Goal: Task Accomplishment & Management: Manage account settings

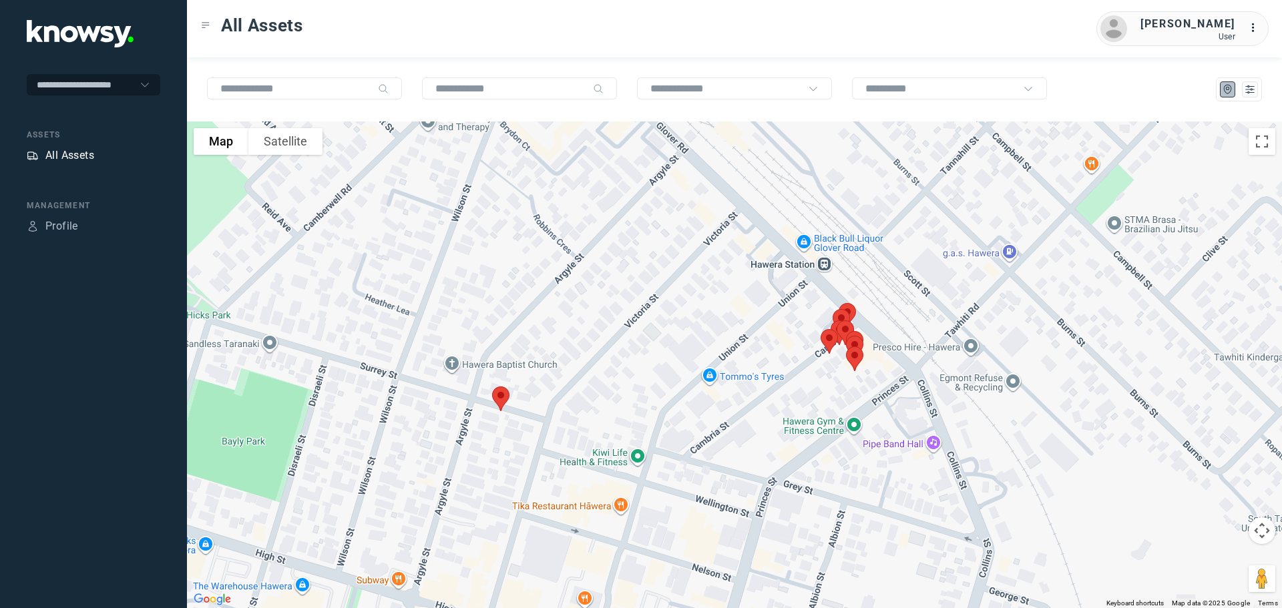
click at [83, 149] on div "All Assets" at bounding box center [69, 156] width 49 height 16
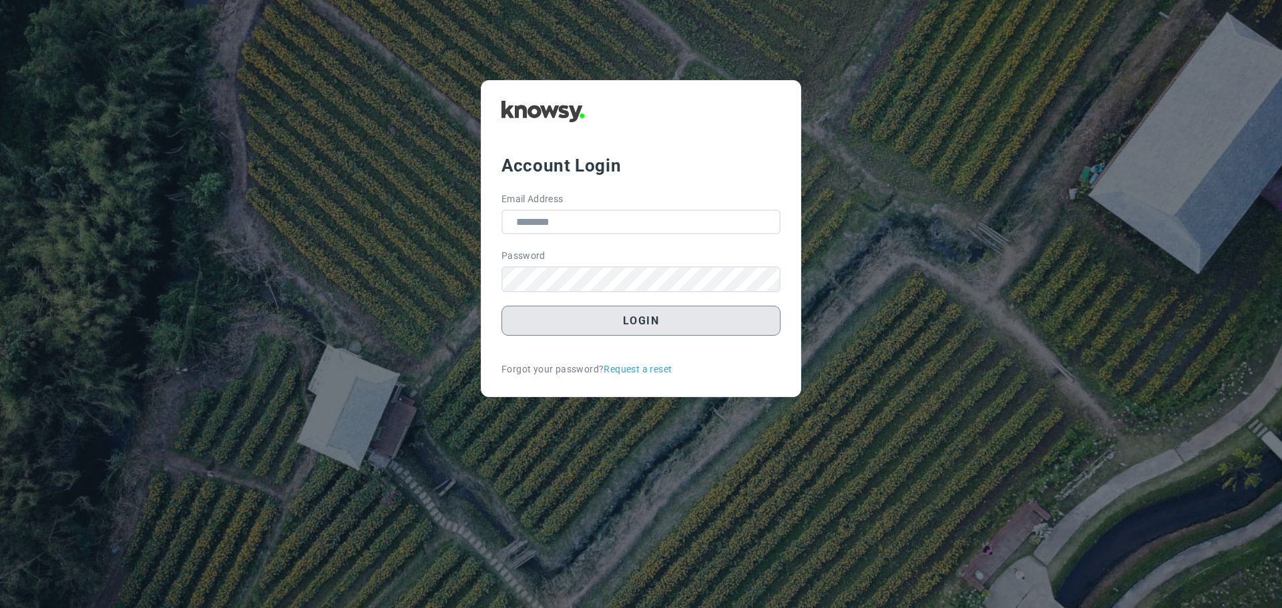
type input "**********"
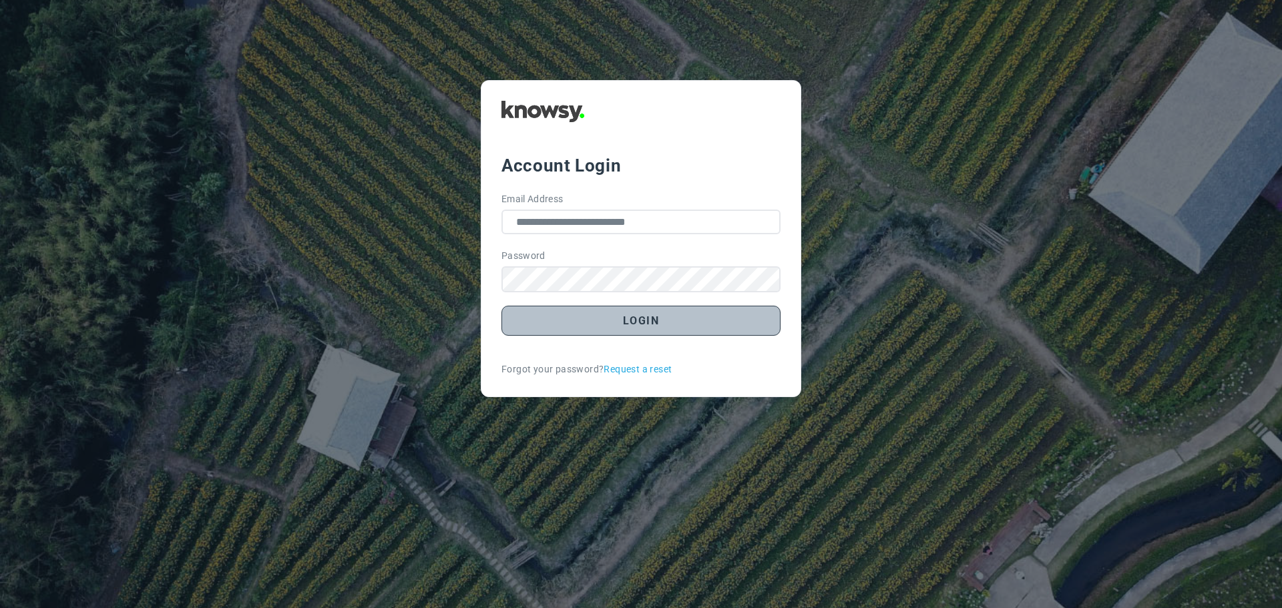
click at [656, 326] on button "Login" at bounding box center [641, 321] width 279 height 30
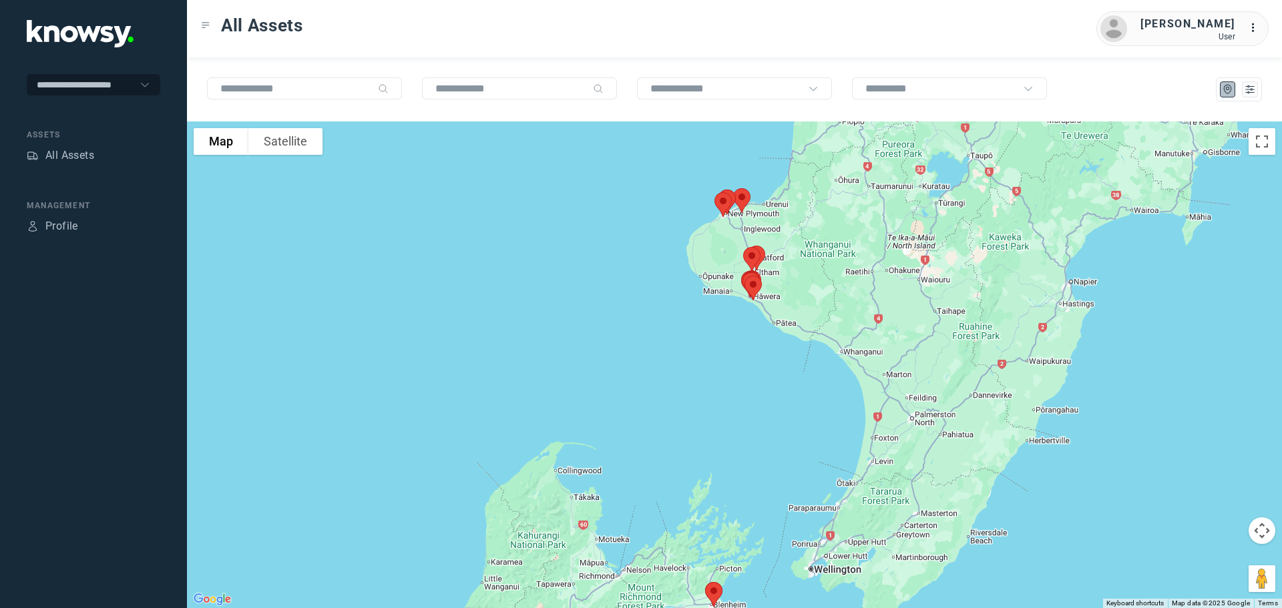
drag, startPoint x: 831, startPoint y: 242, endPoint x: 819, endPoint y: 303, distance: 62.0
click at [819, 303] on div at bounding box center [734, 365] width 1095 height 487
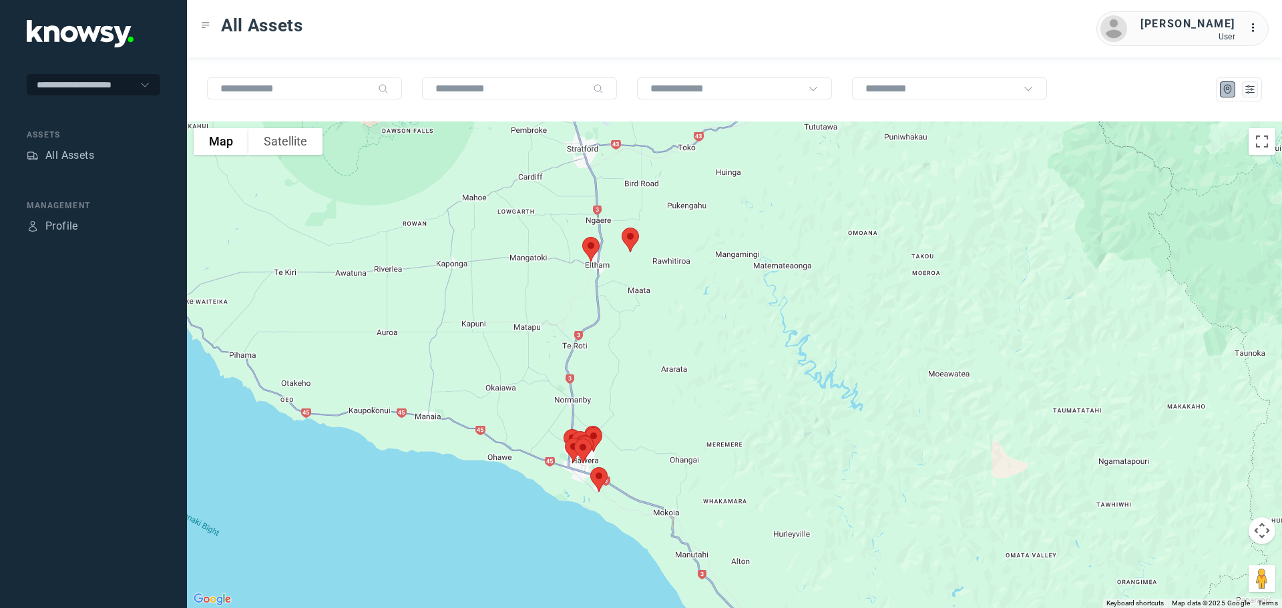
drag, startPoint x: 561, startPoint y: 273, endPoint x: 705, endPoint y: 279, distance: 144.4
click at [705, 279] on div at bounding box center [734, 365] width 1095 height 487
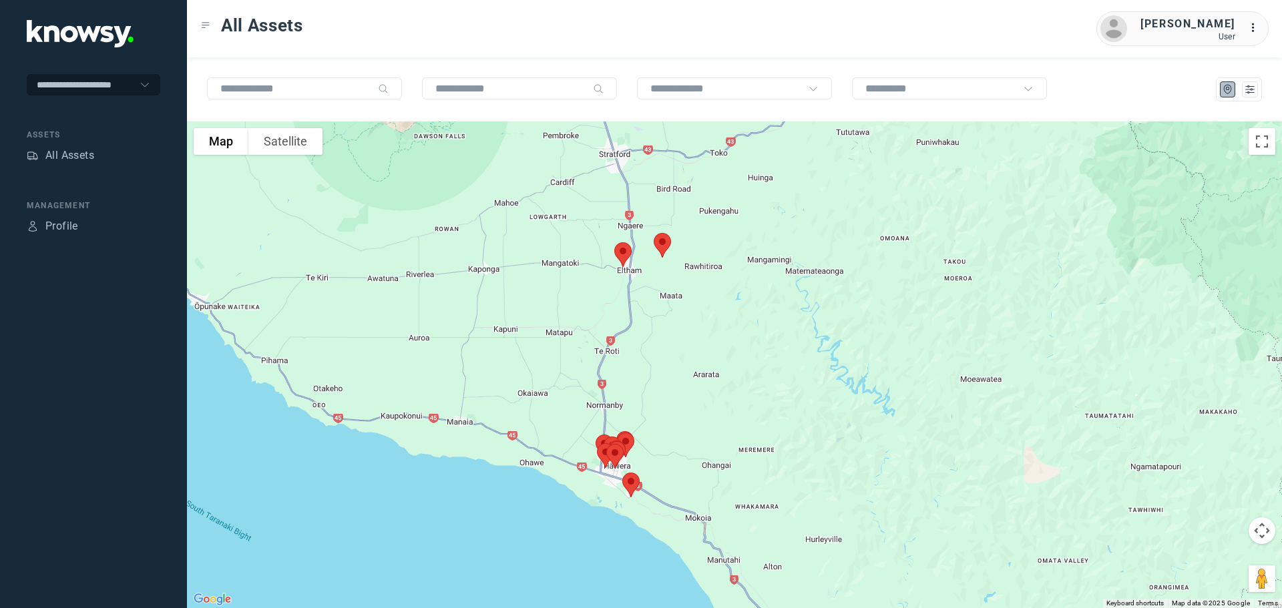
click at [624, 255] on img at bounding box center [623, 254] width 28 height 35
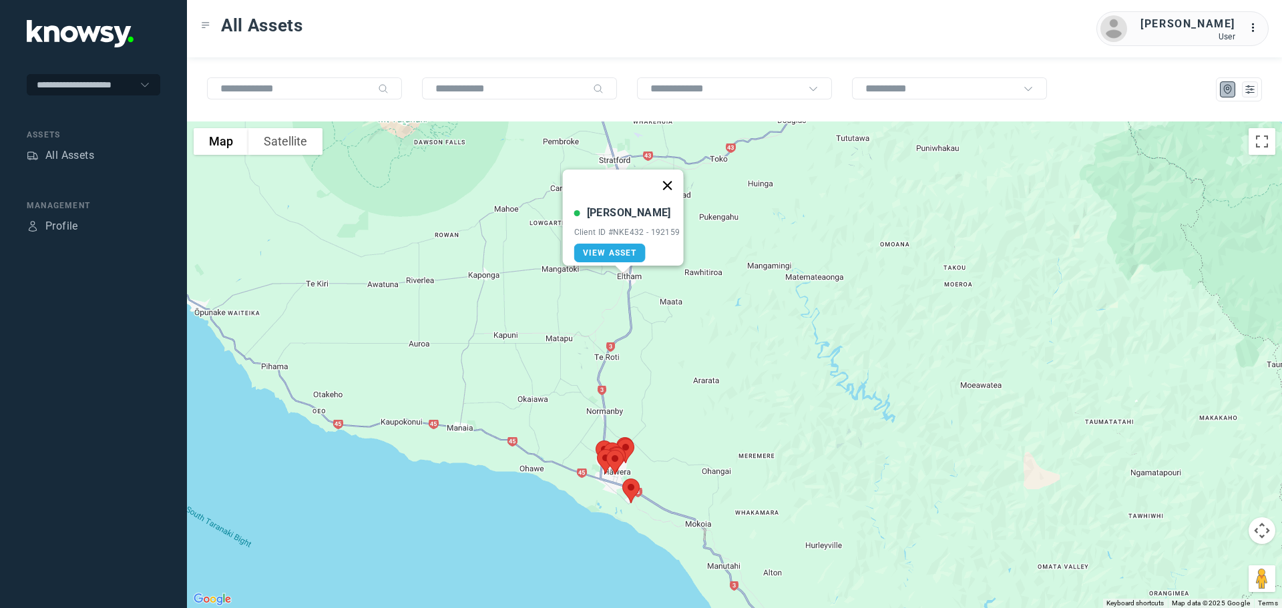
click at [675, 174] on button "Close" at bounding box center [667, 186] width 32 height 32
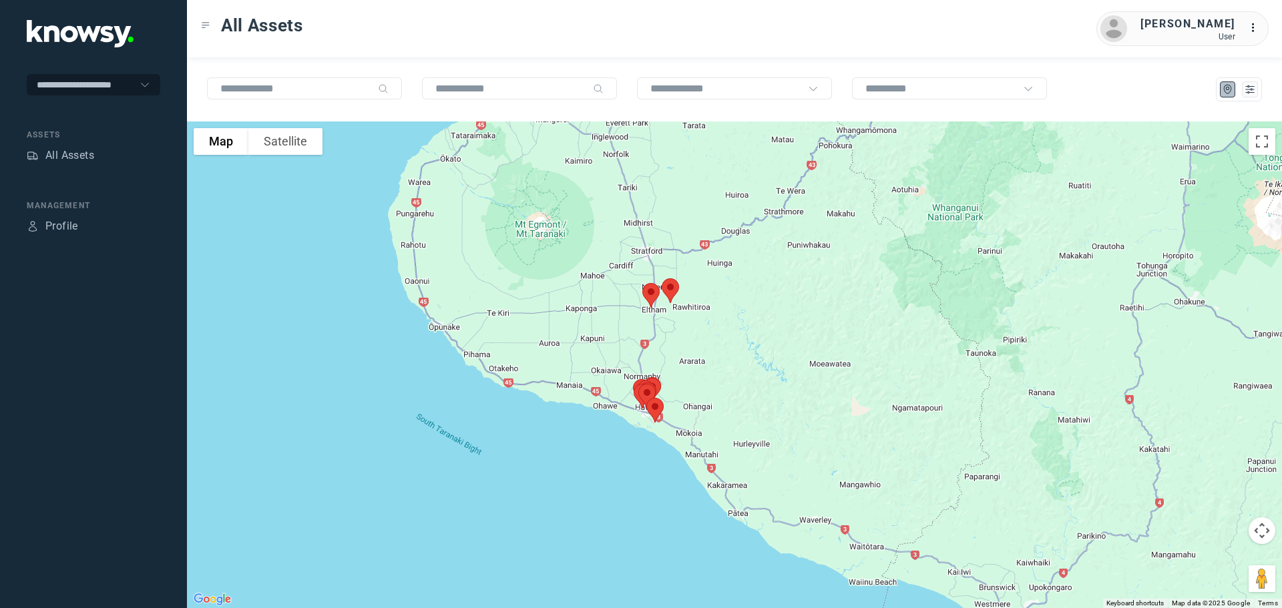
drag, startPoint x: 634, startPoint y: 216, endPoint x: 661, endPoint y: 352, distance: 138.2
click at [663, 347] on div "To navigate, press the arrow keys." at bounding box center [734, 365] width 1095 height 487
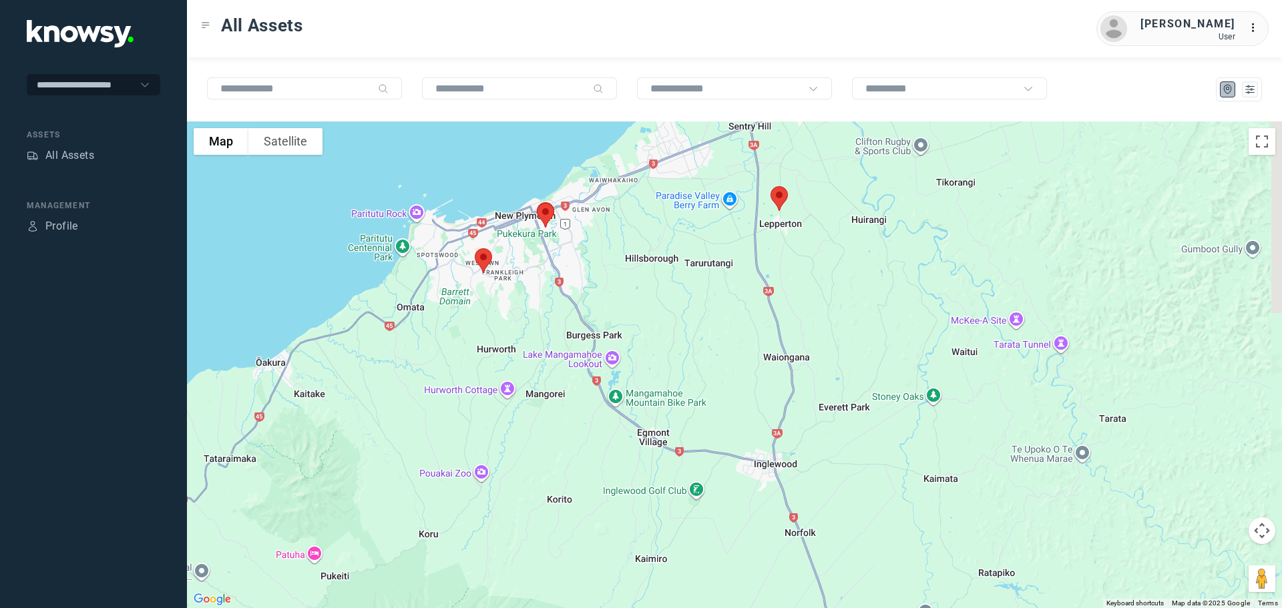
drag, startPoint x: 632, startPoint y: 196, endPoint x: 848, endPoint y: 399, distance: 296.2
click at [833, 395] on div at bounding box center [734, 365] width 1095 height 487
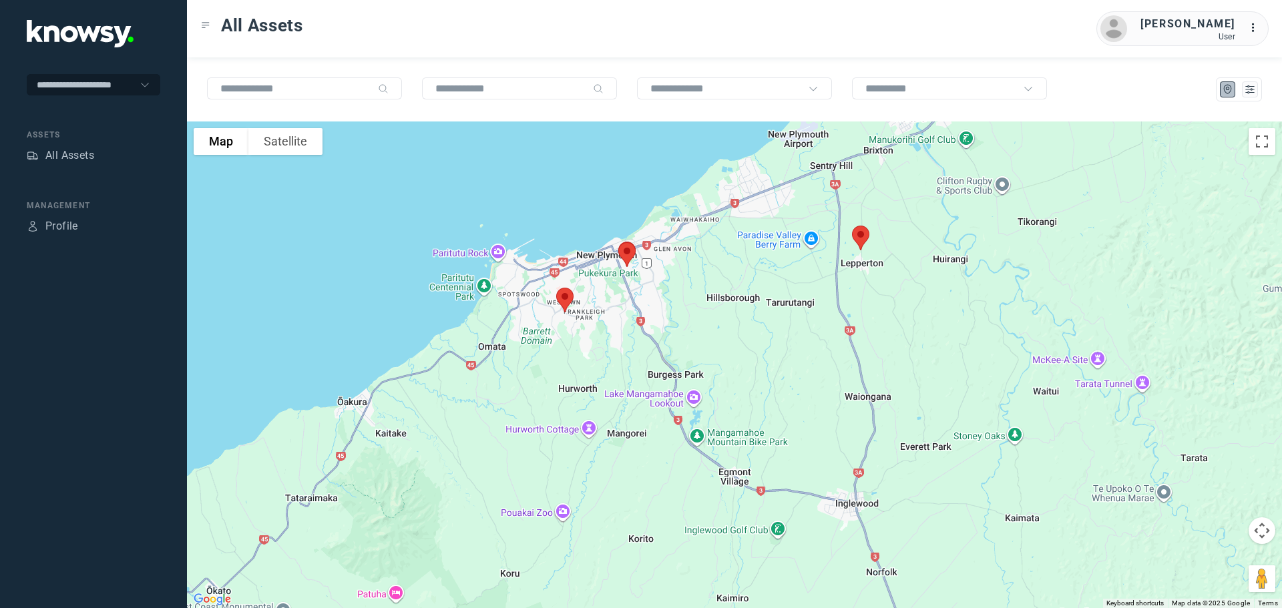
click at [561, 295] on img at bounding box center [565, 300] width 28 height 35
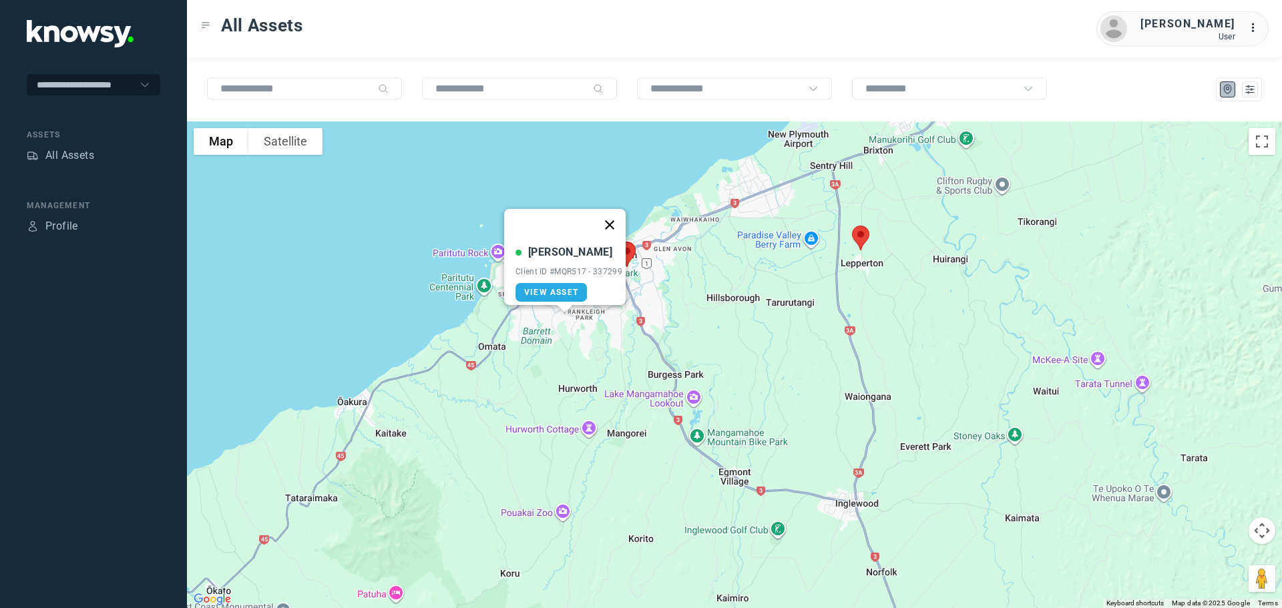
click at [615, 214] on button "Close" at bounding box center [610, 225] width 32 height 32
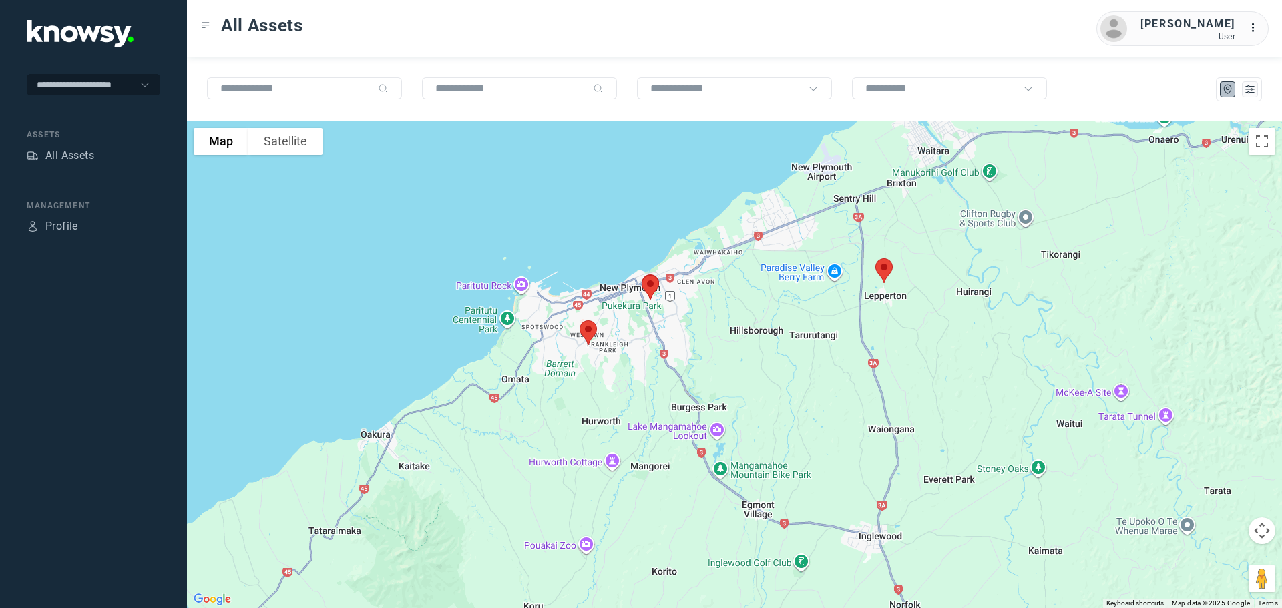
drag, startPoint x: 660, startPoint y: 272, endPoint x: 723, endPoint y: 357, distance: 105.4
click at [723, 357] on div "To navigate, press the arrow keys." at bounding box center [734, 365] width 1095 height 487
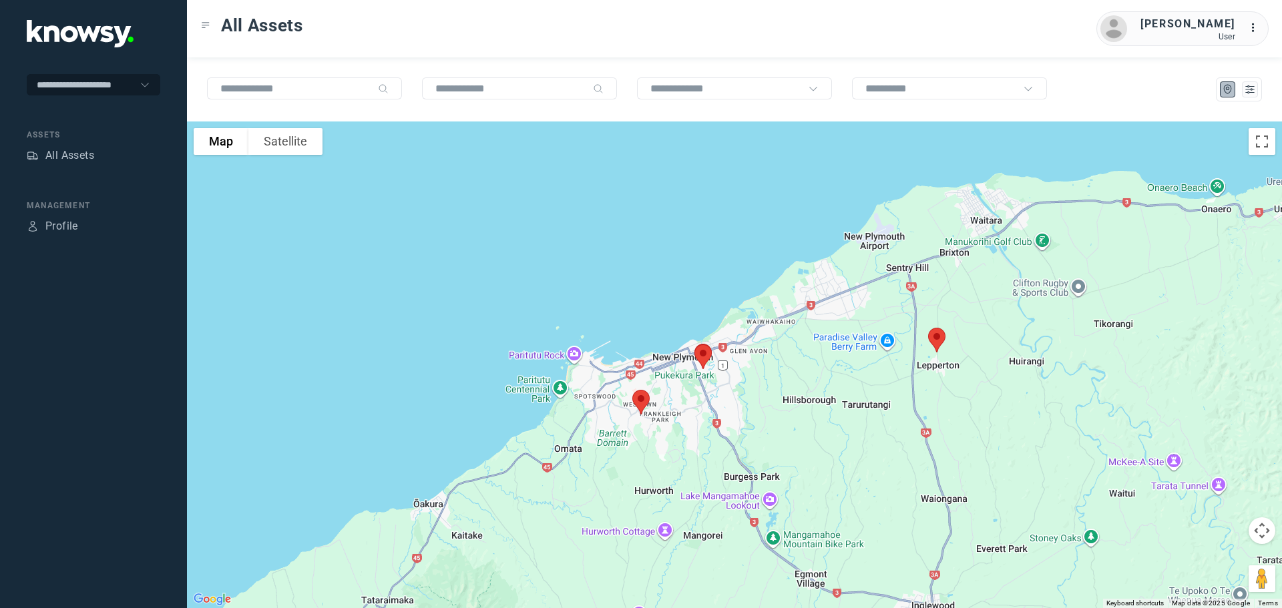
click at [708, 353] on img at bounding box center [703, 356] width 28 height 35
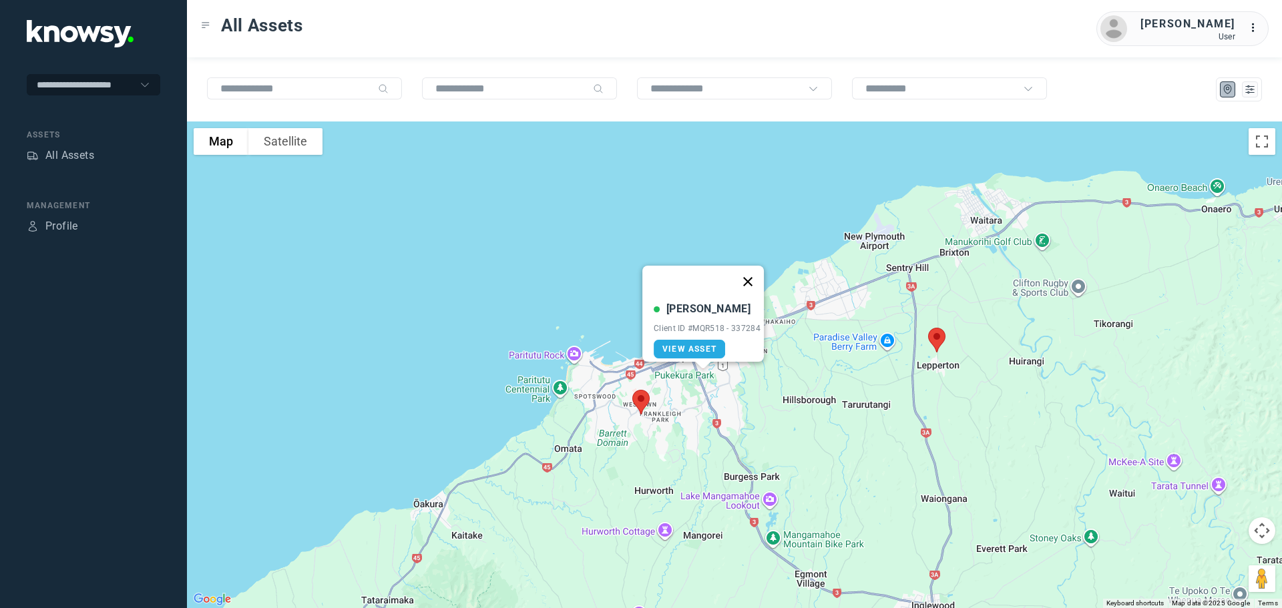
click at [755, 275] on button "Close" at bounding box center [748, 282] width 32 height 32
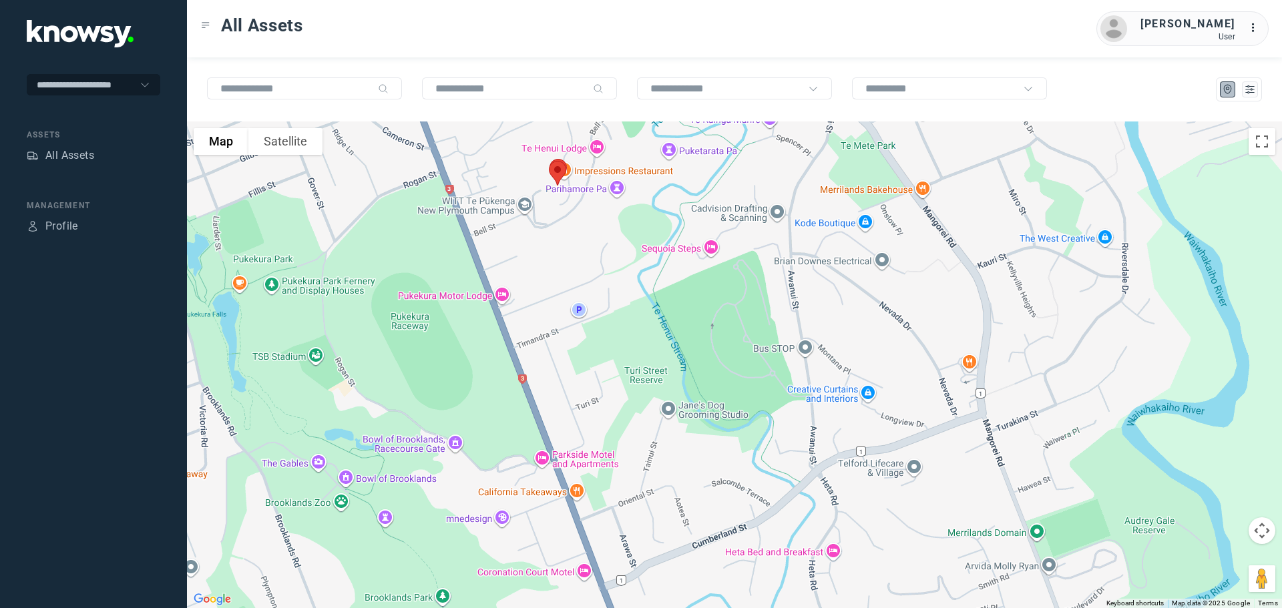
drag, startPoint x: 571, startPoint y: 275, endPoint x: 576, endPoint y: 307, distance: 32.4
click at [575, 307] on div "To navigate, press the arrow keys." at bounding box center [734, 365] width 1095 height 487
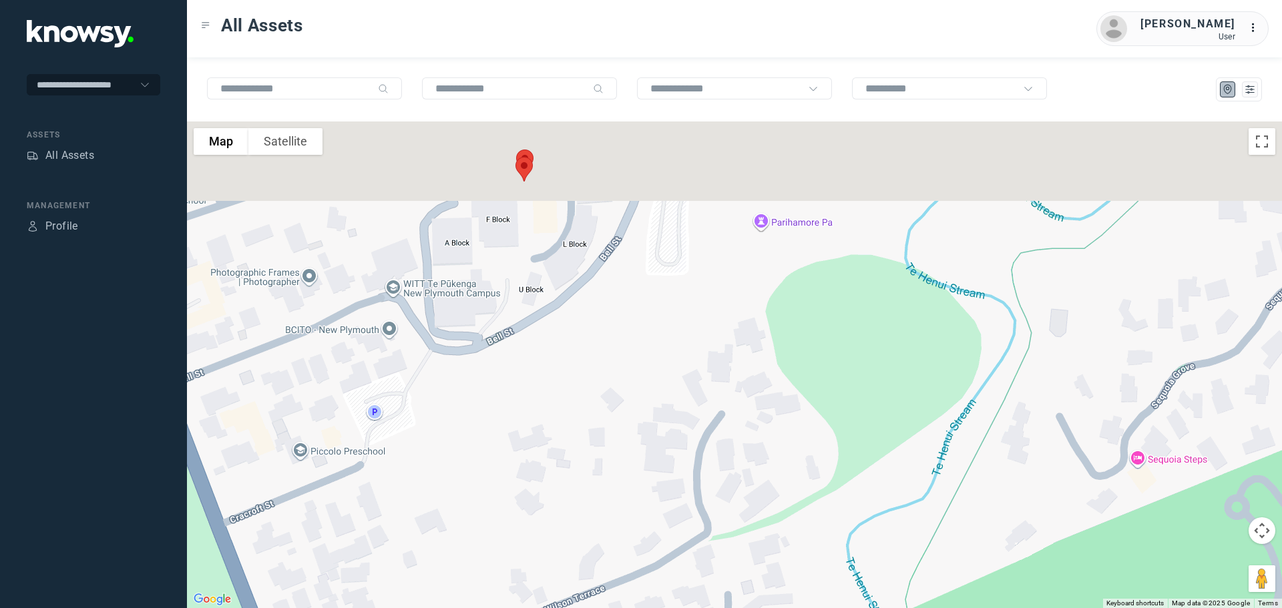
drag, startPoint x: 559, startPoint y: 196, endPoint x: 590, endPoint y: 347, distance: 154.0
click at [590, 347] on div at bounding box center [734, 365] width 1095 height 487
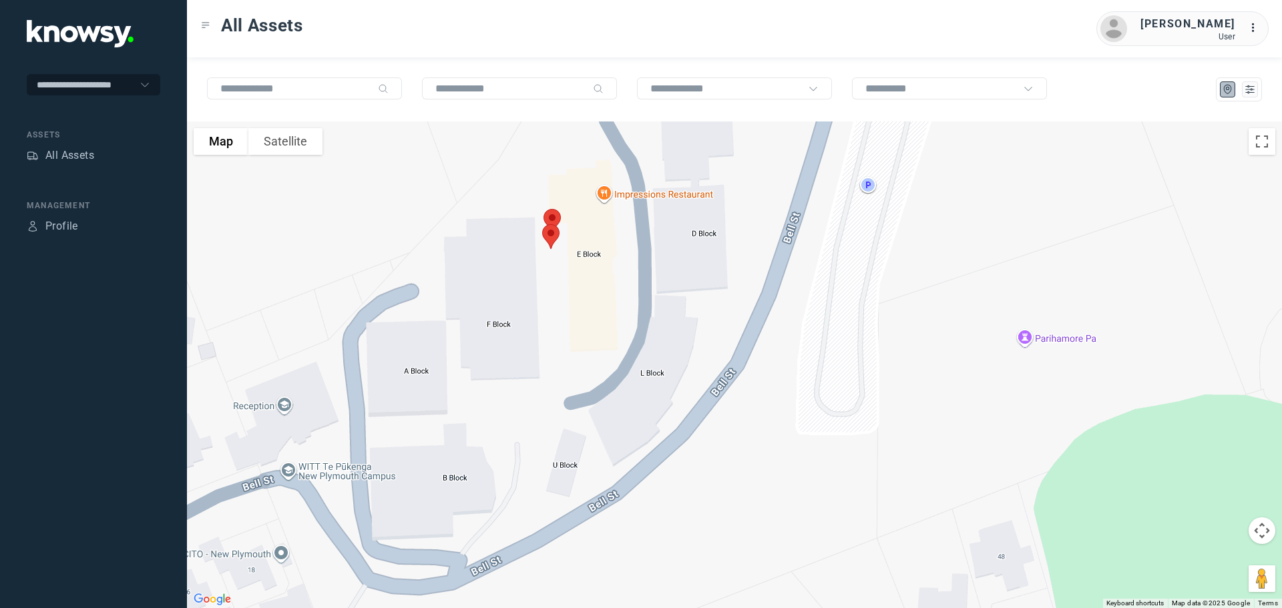
drag, startPoint x: 564, startPoint y: 262, endPoint x: 649, endPoint y: 429, distance: 186.4
click at [649, 429] on div at bounding box center [734, 365] width 1095 height 487
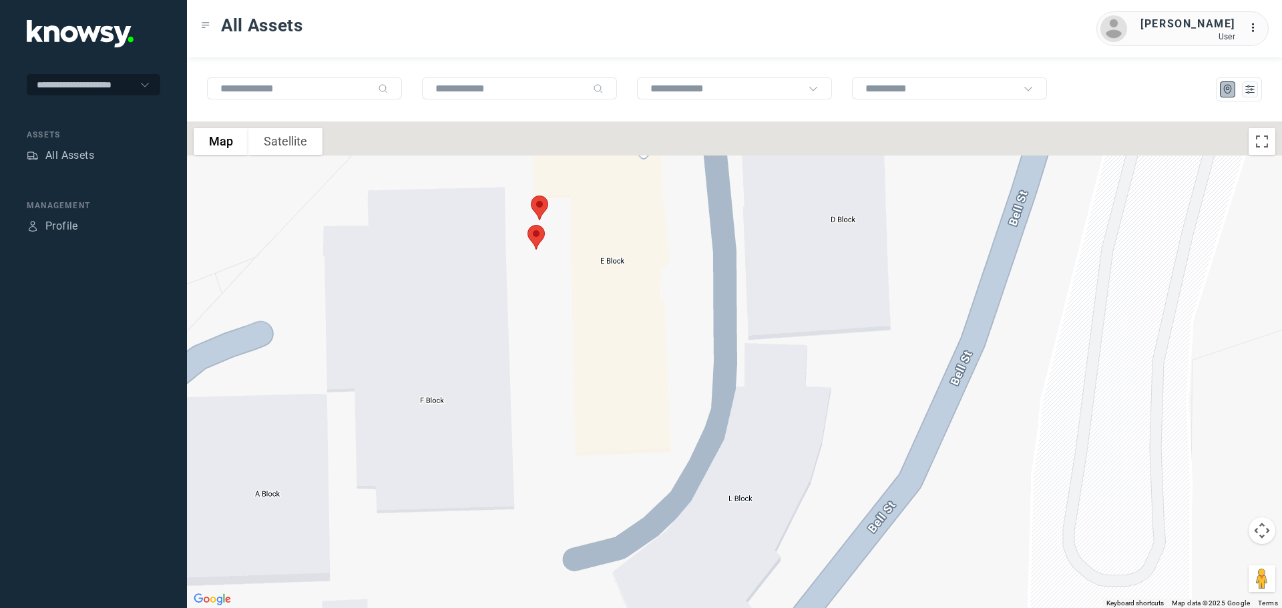
drag, startPoint x: 612, startPoint y: 337, endPoint x: 642, endPoint y: 379, distance: 52.3
click at [642, 379] on div at bounding box center [734, 365] width 1095 height 487
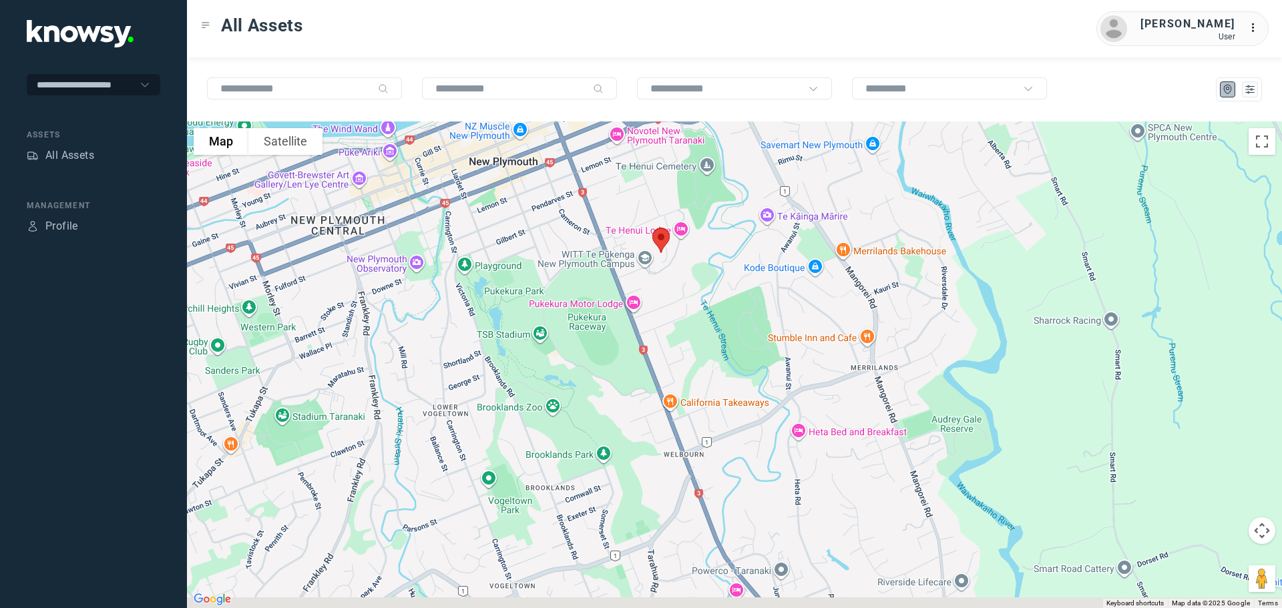
drag, startPoint x: 761, startPoint y: 403, endPoint x: 703, endPoint y: 199, distance: 211.8
click at [710, 209] on div at bounding box center [734, 365] width 1095 height 487
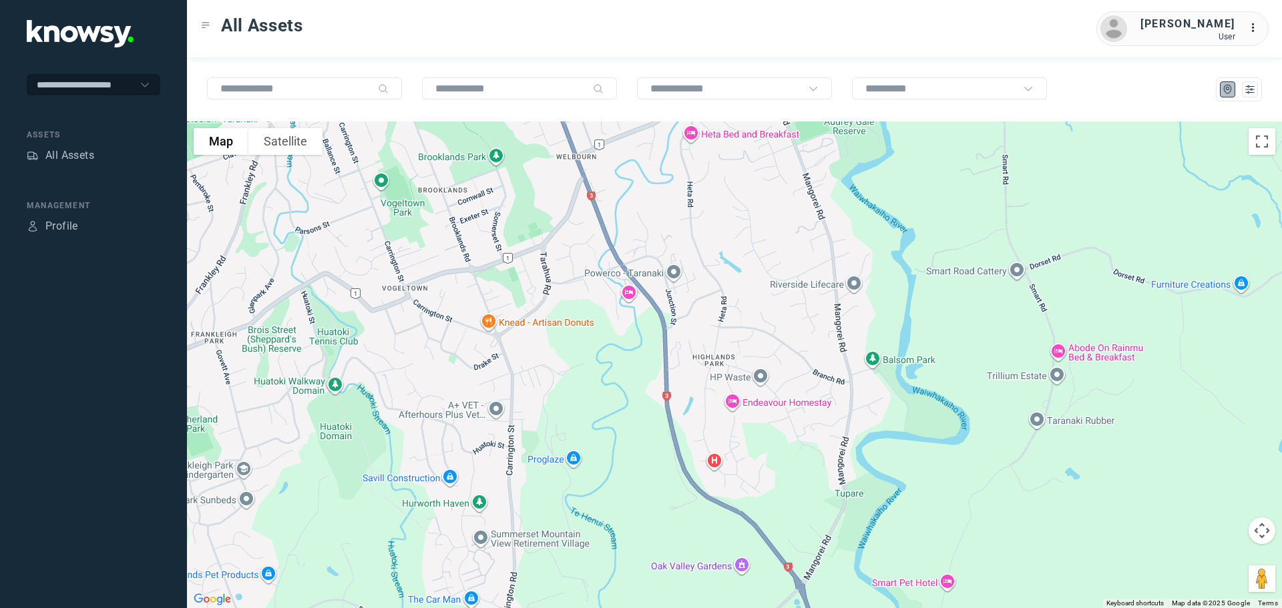
drag, startPoint x: 757, startPoint y: 381, endPoint x: 717, endPoint y: 199, distance: 186.7
click at [717, 199] on div at bounding box center [734, 365] width 1095 height 487
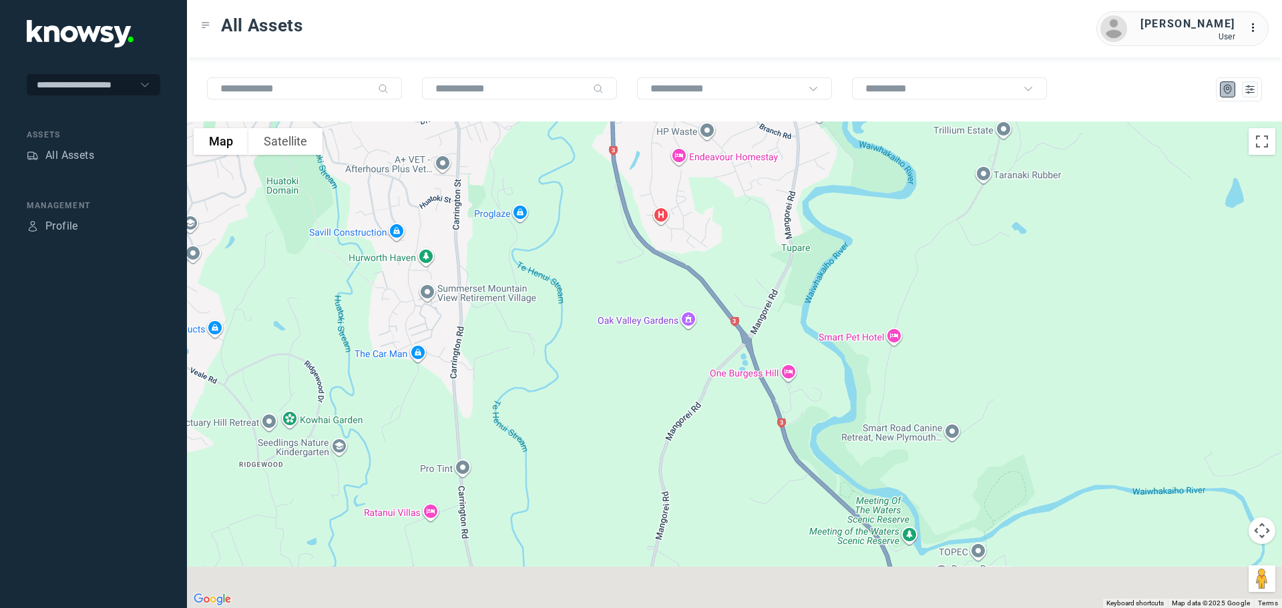
drag, startPoint x: 729, startPoint y: 264, endPoint x: 673, endPoint y: 159, distance: 118.9
click at [686, 172] on div at bounding box center [734, 365] width 1095 height 487
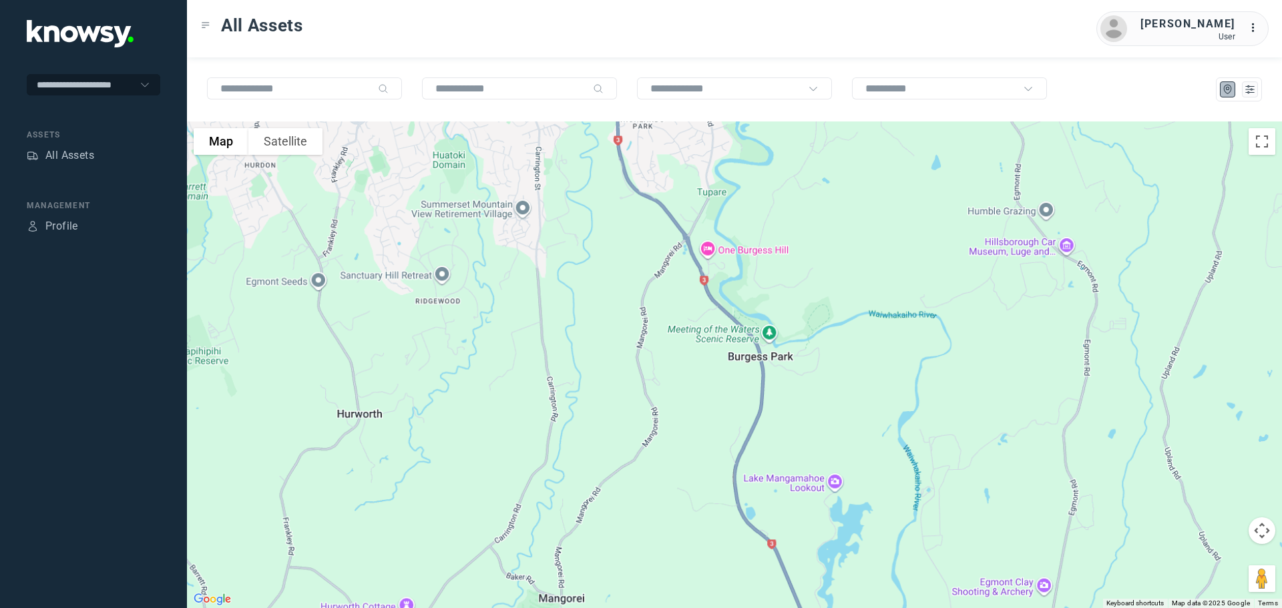
drag, startPoint x: 749, startPoint y: 368, endPoint x: 703, endPoint y: 272, distance: 105.8
click at [705, 280] on div at bounding box center [734, 365] width 1095 height 487
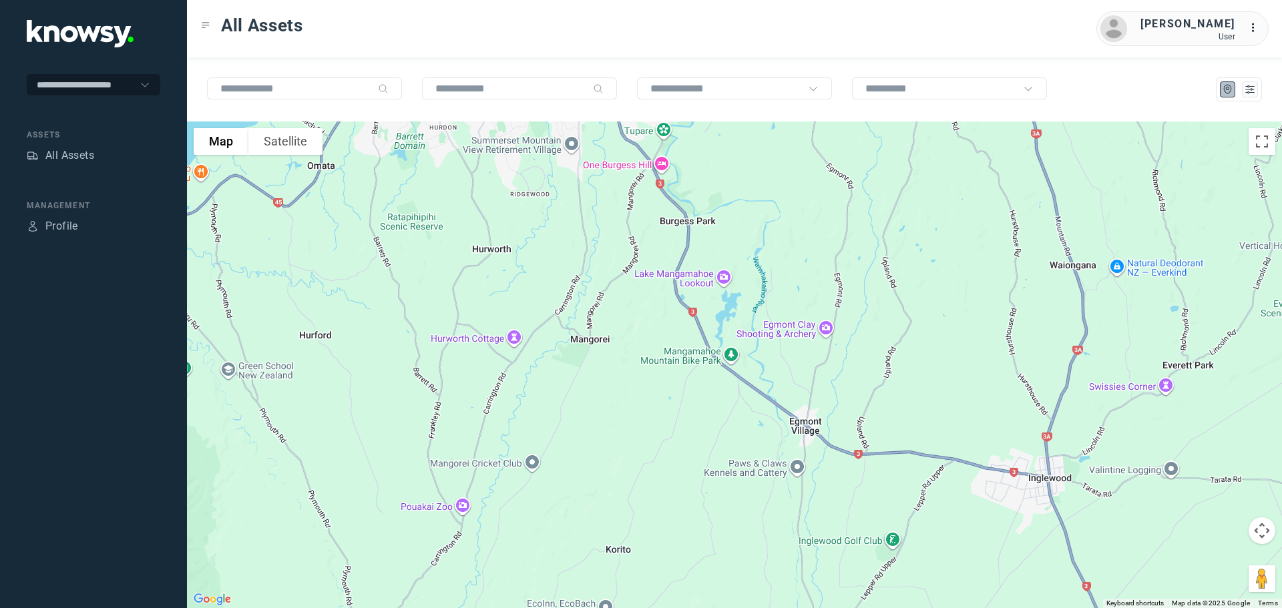
drag, startPoint x: 768, startPoint y: 368, endPoint x: 663, endPoint y: 229, distance: 174.5
click at [665, 232] on div at bounding box center [734, 365] width 1095 height 487
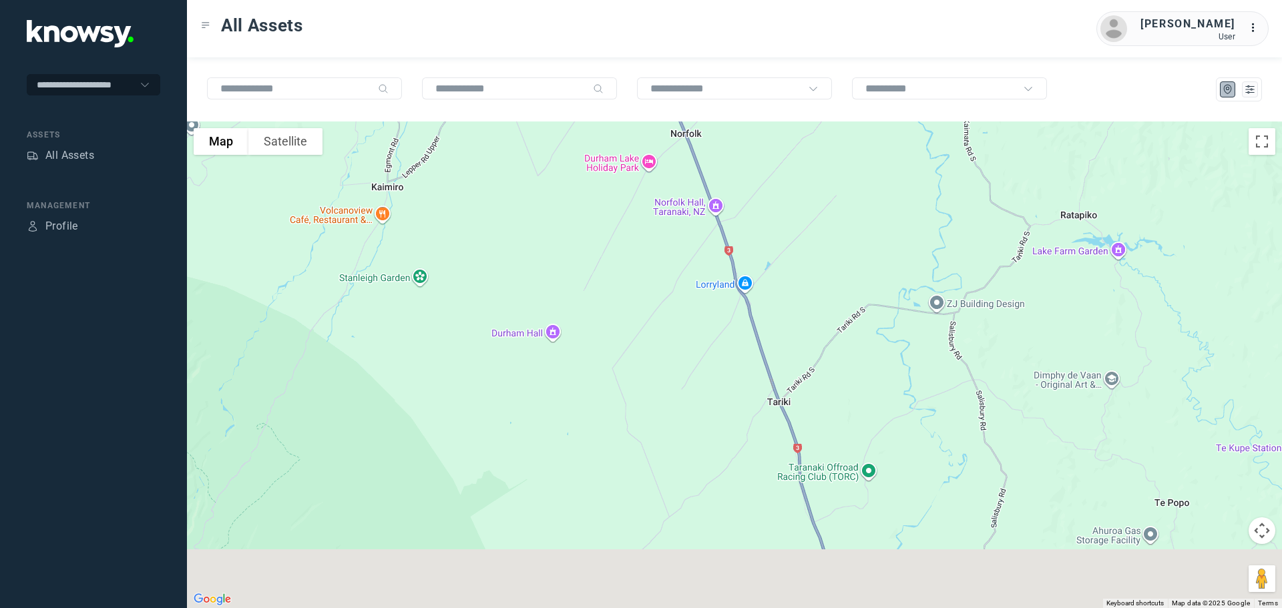
drag, startPoint x: 946, startPoint y: 457, endPoint x: 724, endPoint y: 224, distance: 321.7
click at [724, 224] on div at bounding box center [734, 365] width 1095 height 487
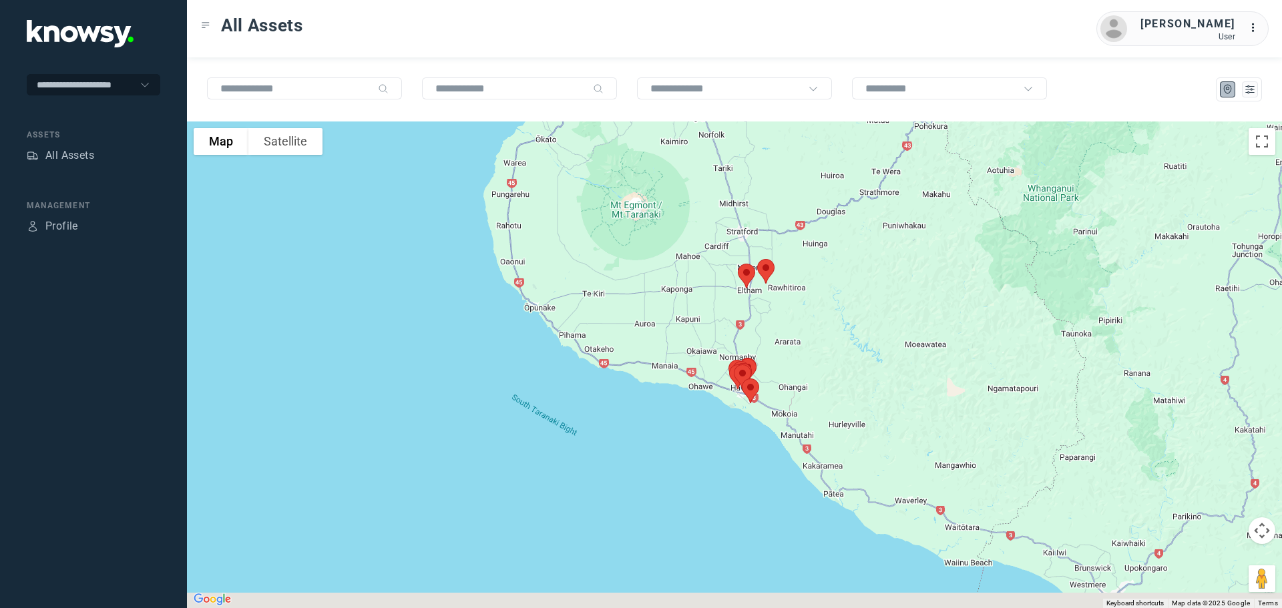
drag, startPoint x: 792, startPoint y: 426, endPoint x: 782, endPoint y: 274, distance: 151.9
click at [782, 274] on div at bounding box center [734, 365] width 1095 height 487
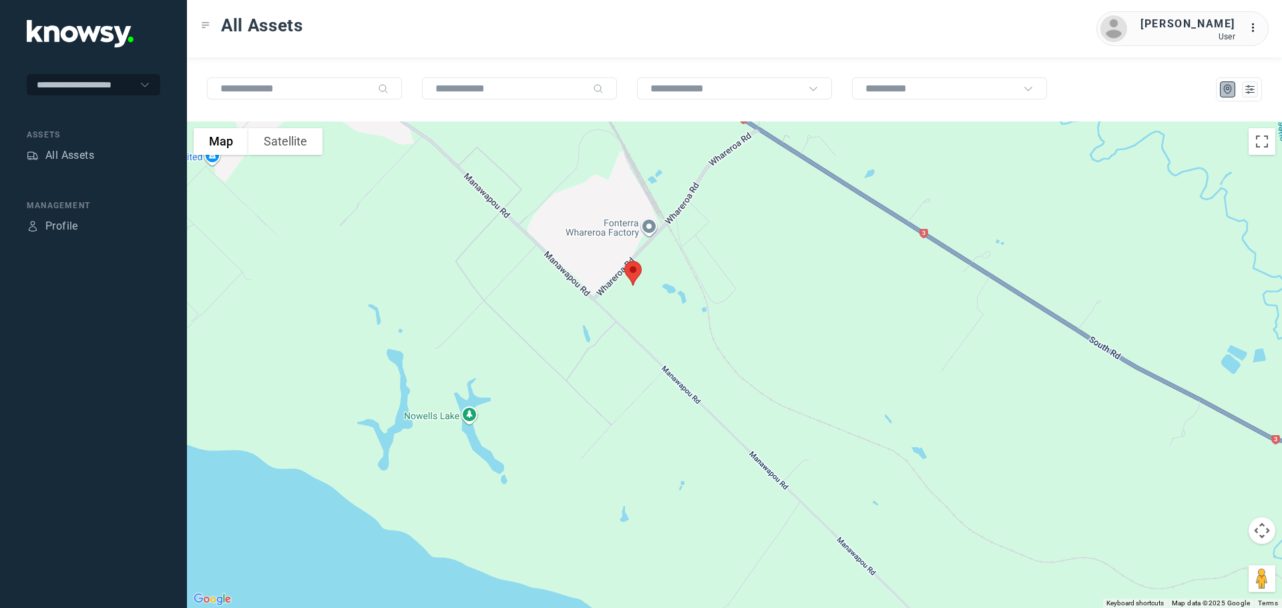
click at [634, 273] on img at bounding box center [633, 273] width 28 height 35
click at [688, 188] on button "Close" at bounding box center [677, 198] width 32 height 32
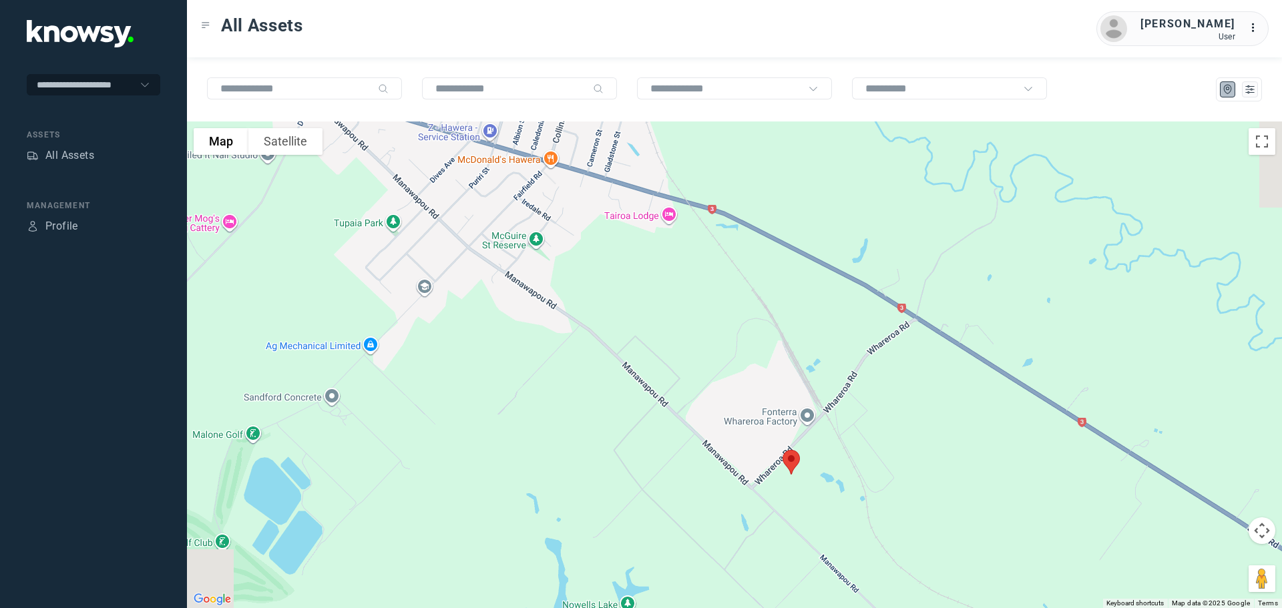
drag, startPoint x: 675, startPoint y: 199, endPoint x: 886, endPoint y: 439, distance: 319.0
click at [886, 439] on div at bounding box center [734, 365] width 1095 height 487
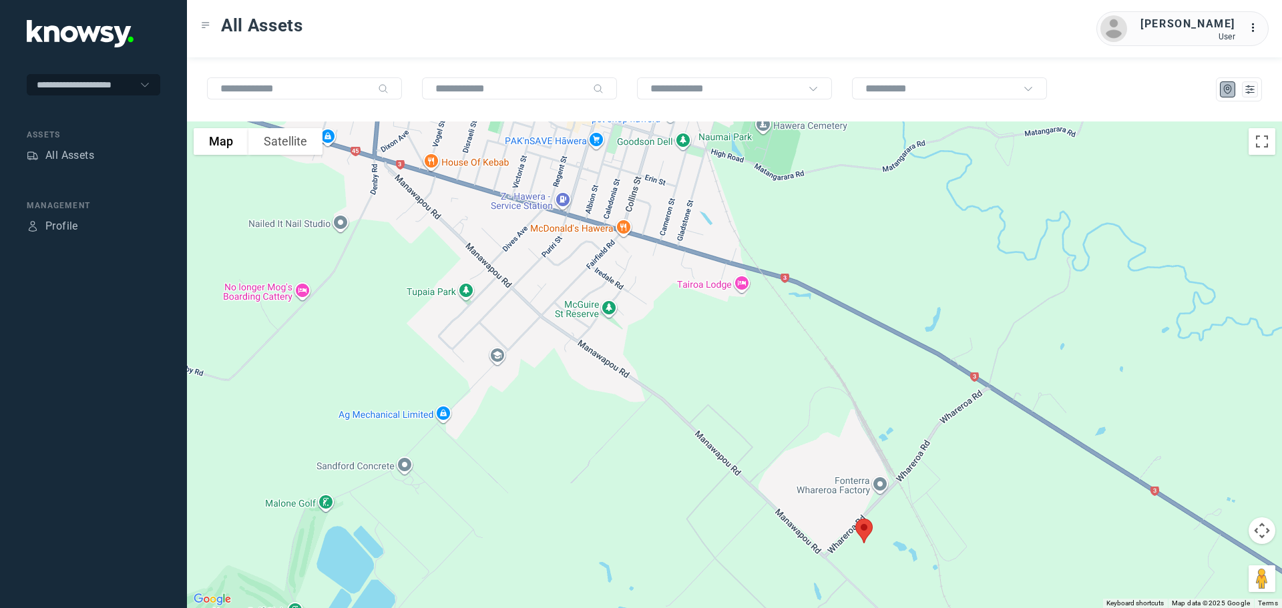
drag, startPoint x: 626, startPoint y: 270, endPoint x: 802, endPoint y: 401, distance: 219.5
click at [791, 386] on div at bounding box center [734, 365] width 1095 height 487
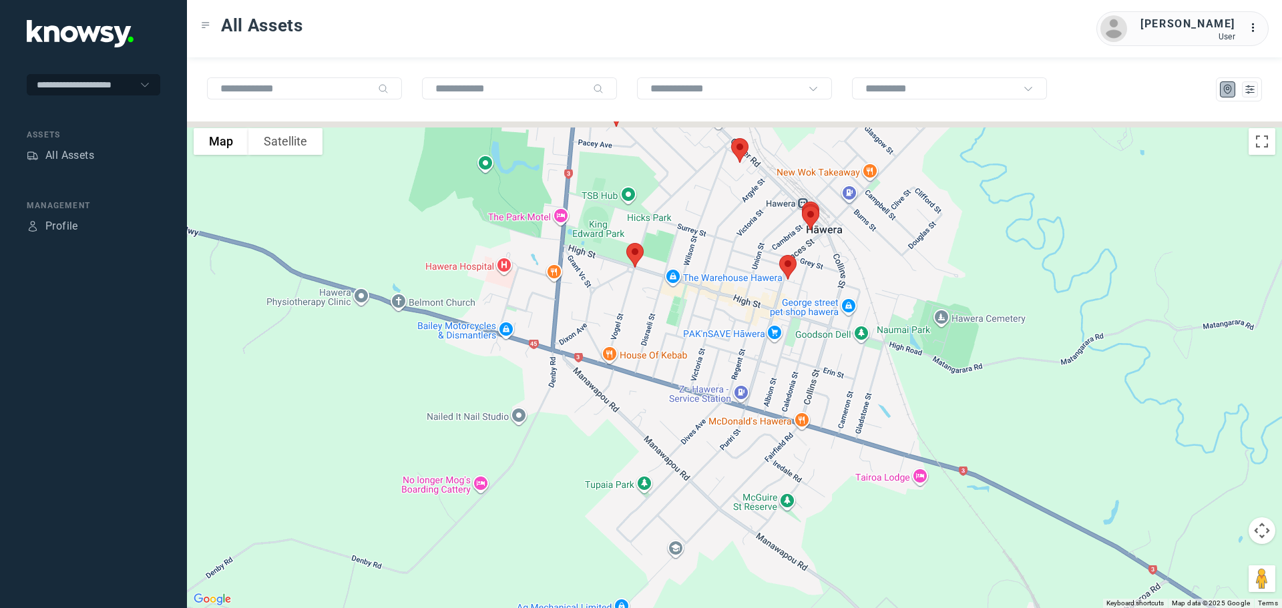
drag, startPoint x: 653, startPoint y: 336, endPoint x: 640, endPoint y: 376, distance: 42.2
click at [642, 374] on div at bounding box center [734, 365] width 1095 height 487
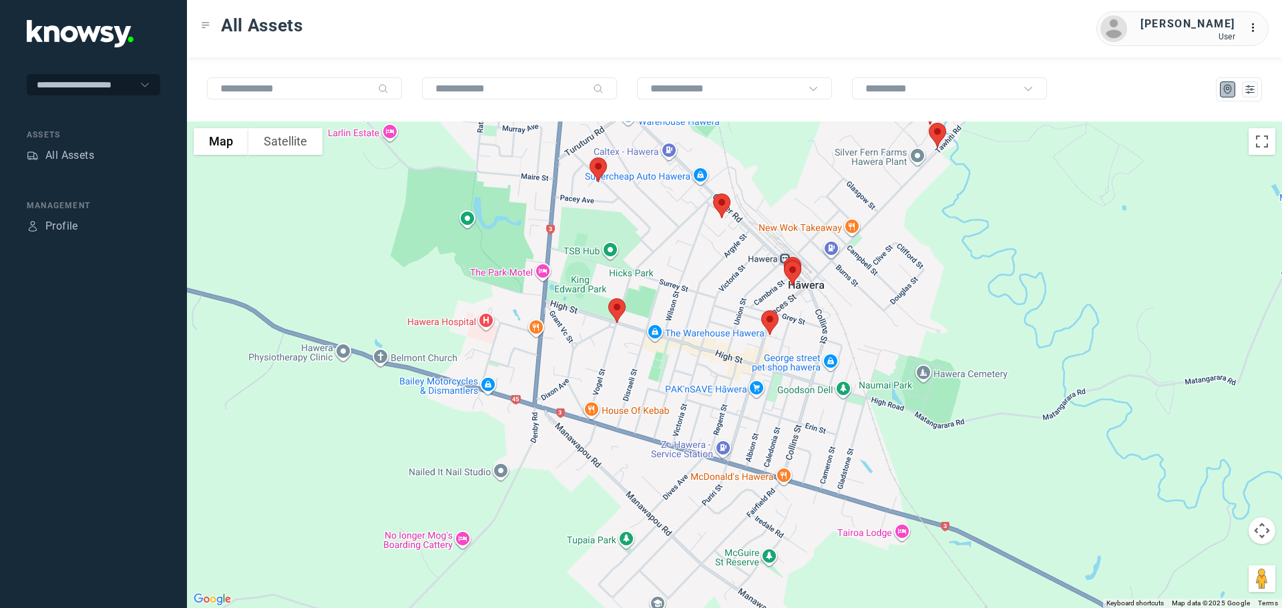
click at [617, 307] on img at bounding box center [617, 310] width 28 height 35
click at [663, 227] on button "Close" at bounding box center [660, 236] width 32 height 32
click at [598, 166] on img at bounding box center [598, 169] width 28 height 35
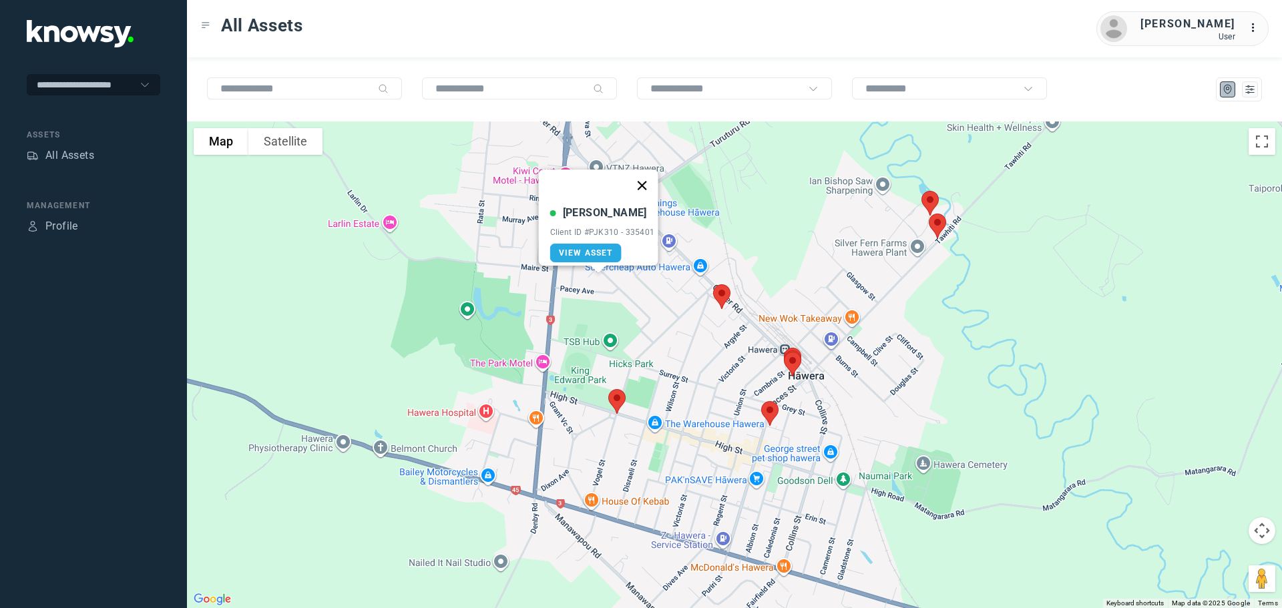
click at [644, 176] on button "Close" at bounding box center [642, 186] width 32 height 32
click at [719, 294] on img at bounding box center [722, 296] width 28 height 35
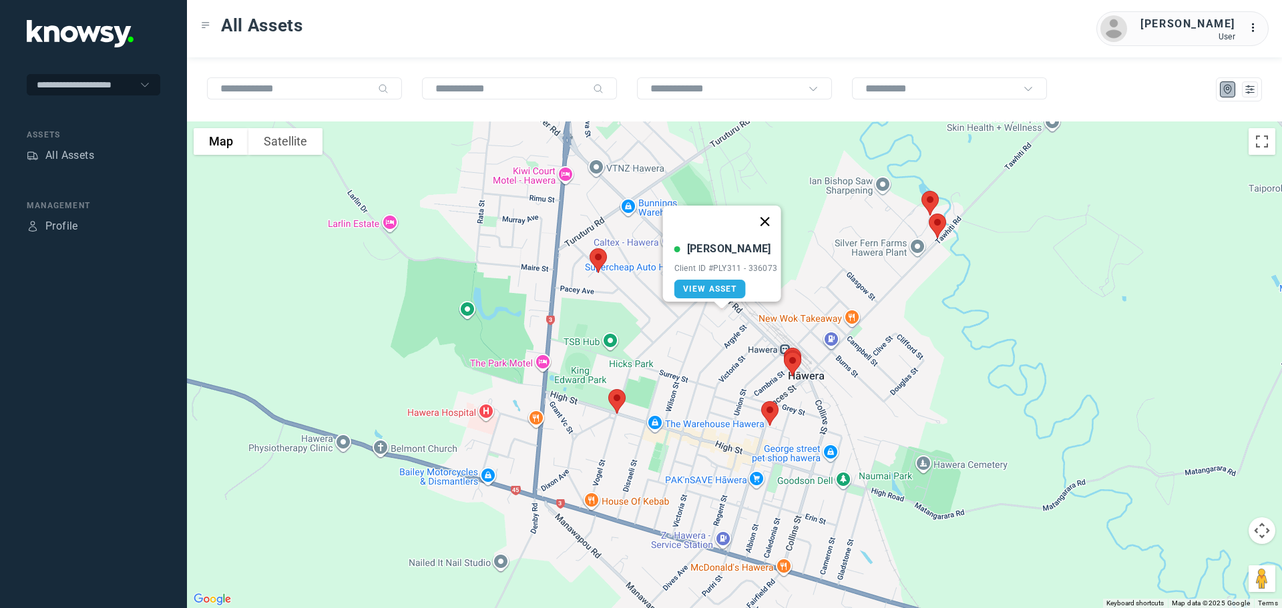
click at [772, 212] on button "Close" at bounding box center [765, 222] width 32 height 32
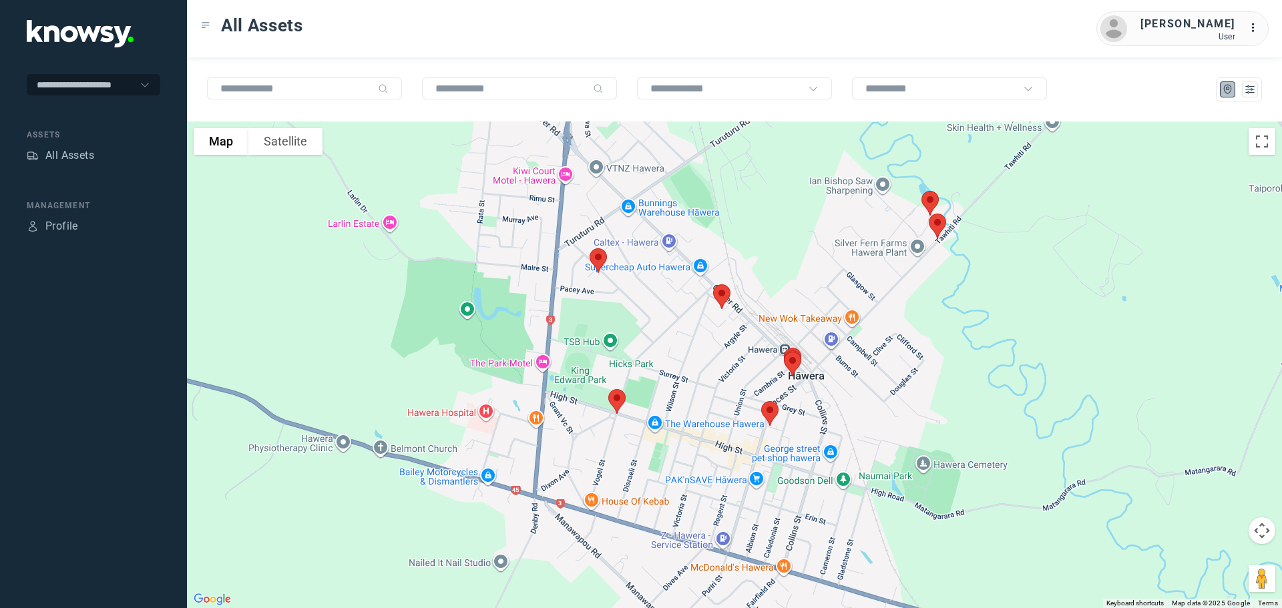
click at [765, 417] on img at bounding box center [770, 413] width 28 height 35
click at [824, 326] on button "Close" at bounding box center [813, 339] width 32 height 32
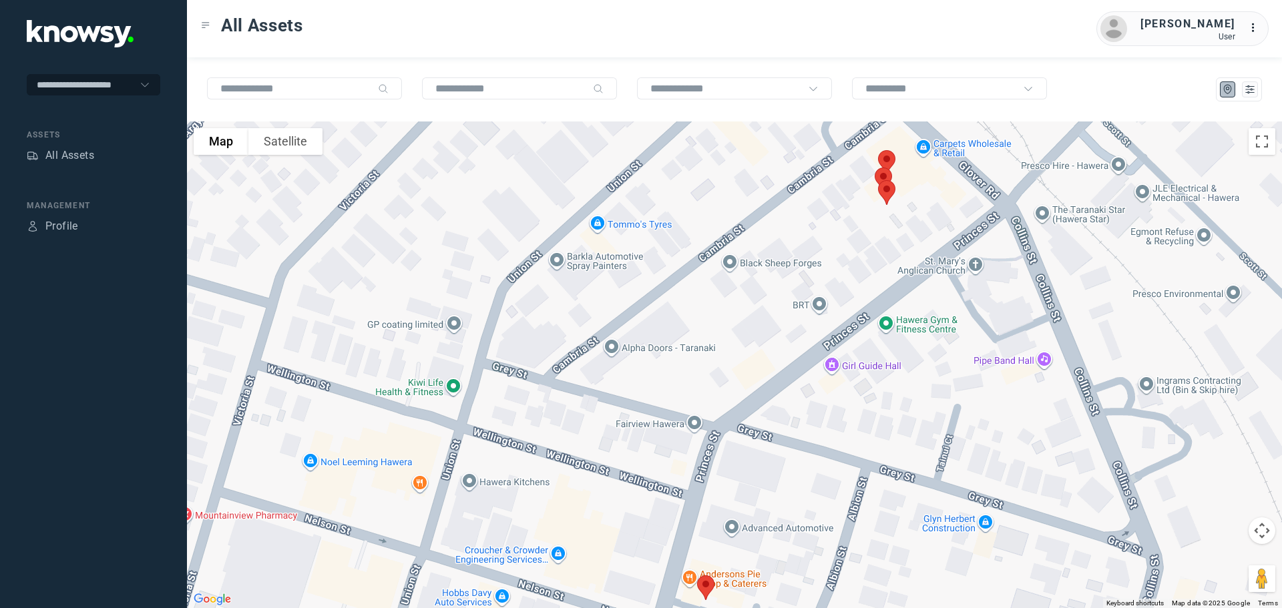
drag, startPoint x: 750, startPoint y: 234, endPoint x: 725, endPoint y: 492, distance: 258.3
click at [725, 492] on div at bounding box center [734, 365] width 1095 height 487
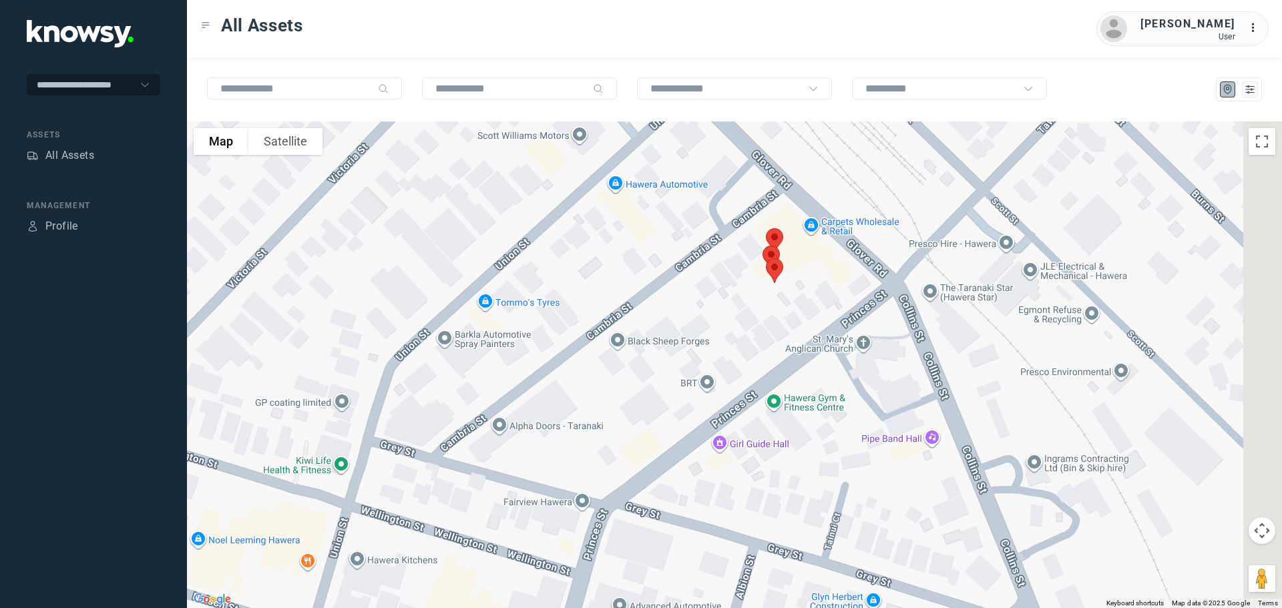
drag, startPoint x: 735, startPoint y: 348, endPoint x: 644, endPoint y: 390, distance: 100.1
click at [653, 389] on div at bounding box center [734, 365] width 1095 height 487
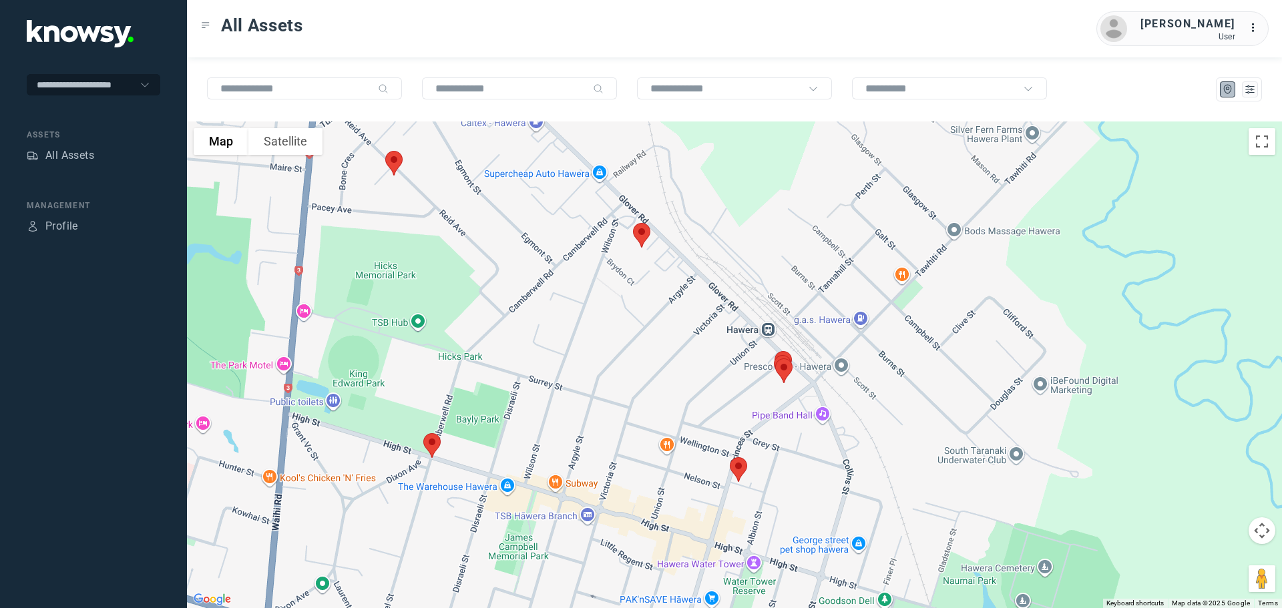
drag, startPoint x: 551, startPoint y: 264, endPoint x: 695, endPoint y: 341, distance: 163.2
click at [695, 341] on div at bounding box center [734, 365] width 1095 height 487
click at [643, 232] on img at bounding box center [642, 235] width 28 height 35
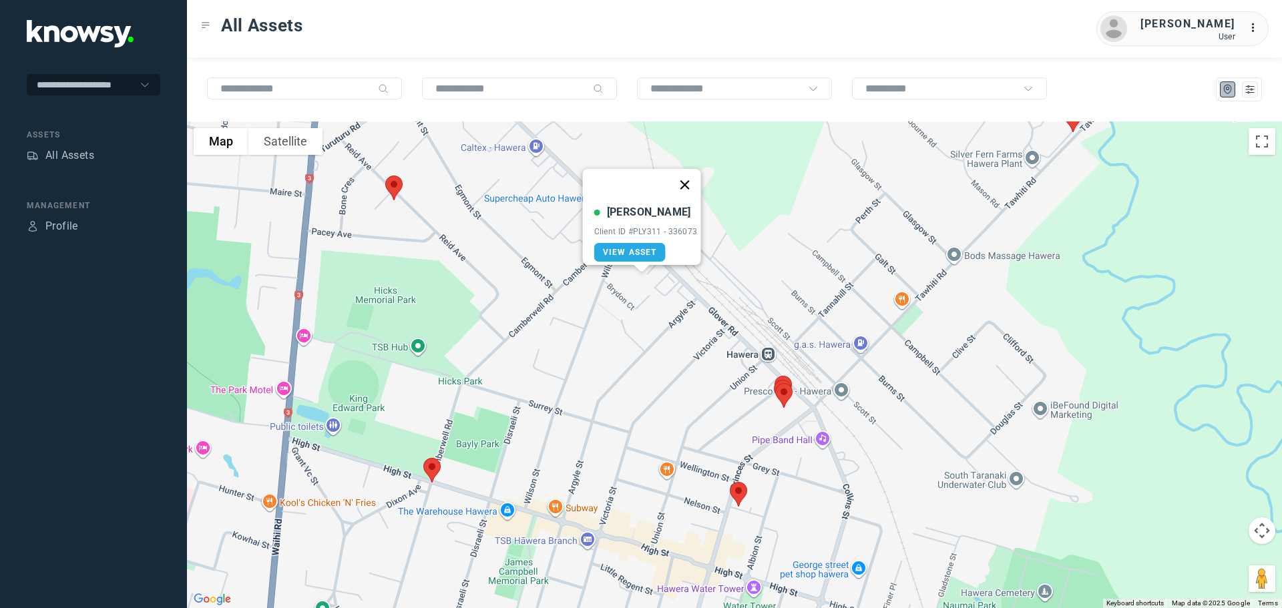
click at [691, 176] on button "Close" at bounding box center [685, 185] width 32 height 32
